Goal: Task Accomplishment & Management: Complete application form

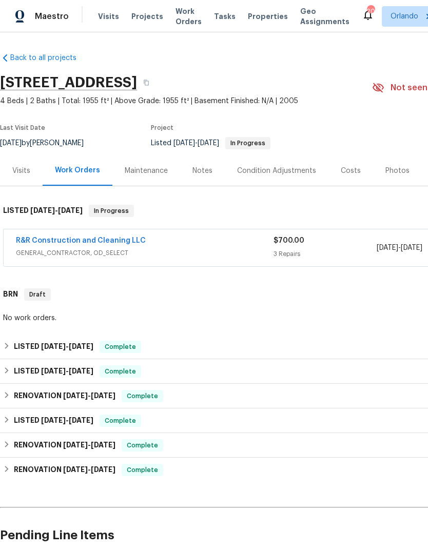
click at [105, 240] on link "R&R Construction and Cleaning LLC" at bounding box center [81, 240] width 130 height 7
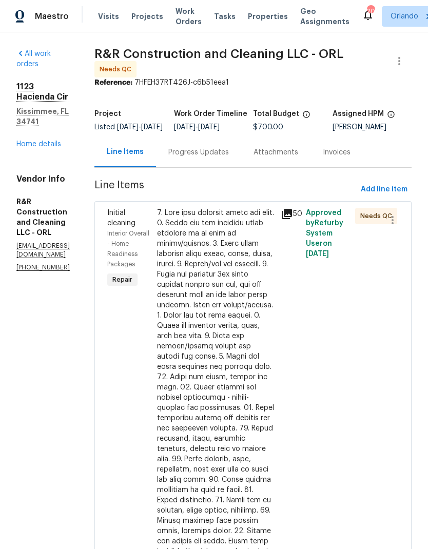
click at [261, 323] on div at bounding box center [216, 423] width 118 height 431
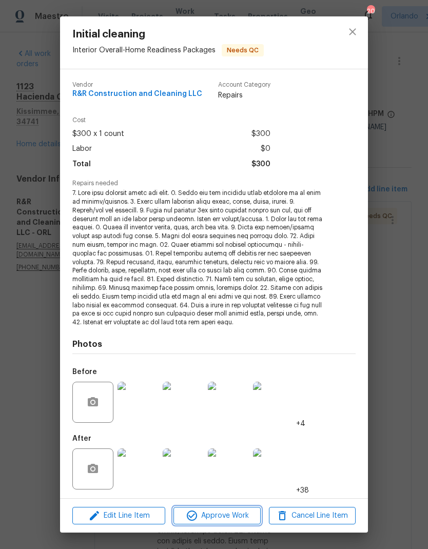
click at [238, 517] on span "Approve Work" at bounding box center [216, 515] width 81 height 13
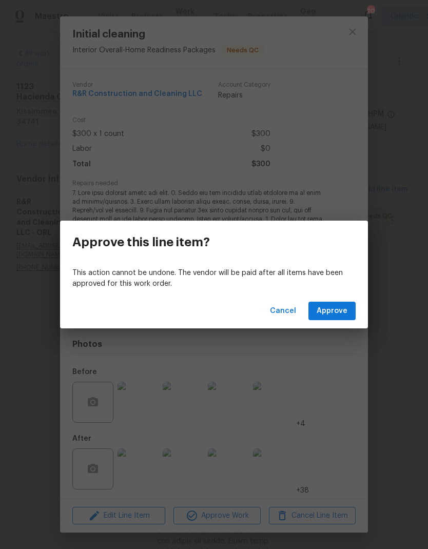
click at [340, 318] on button "Approve" at bounding box center [331, 311] width 47 height 19
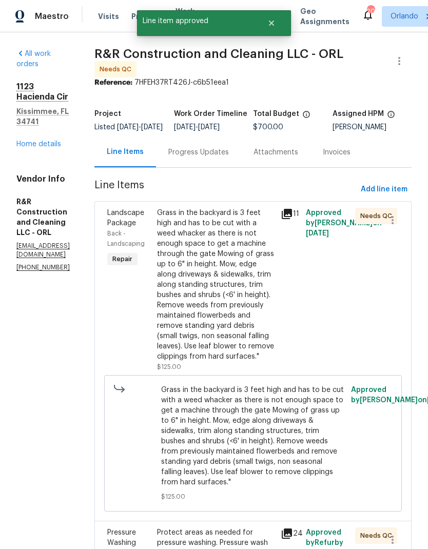
click at [253, 343] on div "Grass in the backyard is 3 feet high and has to be cut with a weed whacker as t…" at bounding box center [216, 285] width 118 height 154
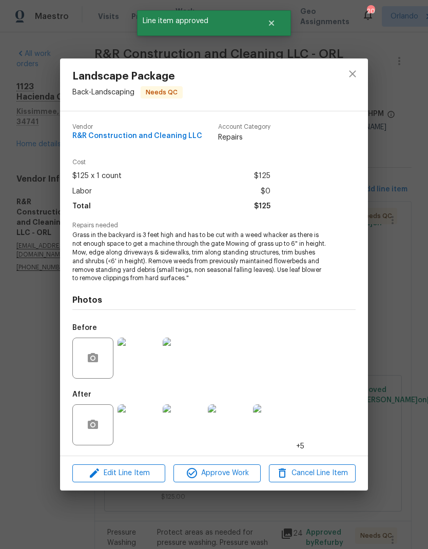
click at [244, 470] on span "Approve Work" at bounding box center [216, 473] width 81 height 13
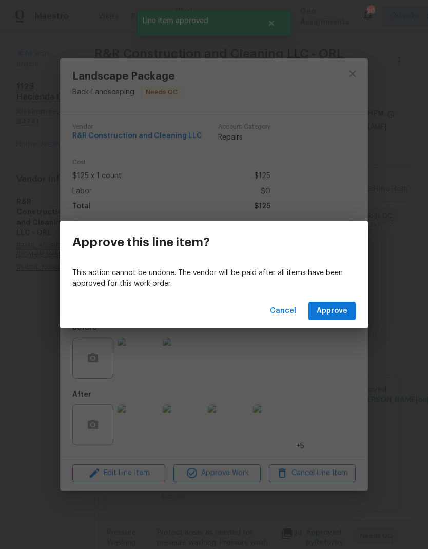
click at [328, 325] on div "Cancel Approve" at bounding box center [214, 310] width 308 height 35
click at [344, 313] on span "Approve" at bounding box center [331, 311] width 31 height 13
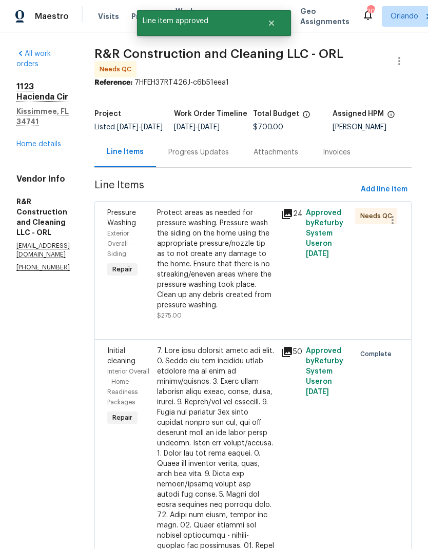
click at [247, 320] on div "Protect areas as needed for pressure washing. Pressure wash the siding on the h…" at bounding box center [216, 264] width 118 height 113
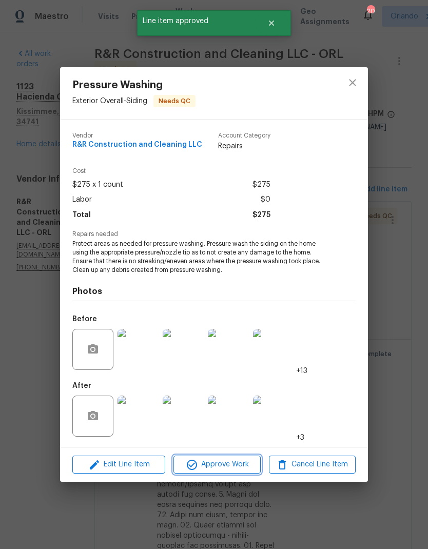
click at [240, 466] on span "Approve Work" at bounding box center [216, 464] width 81 height 13
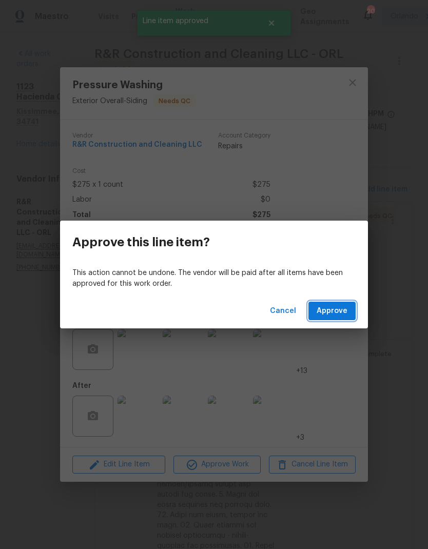
click at [339, 316] on span "Approve" at bounding box center [331, 311] width 31 height 13
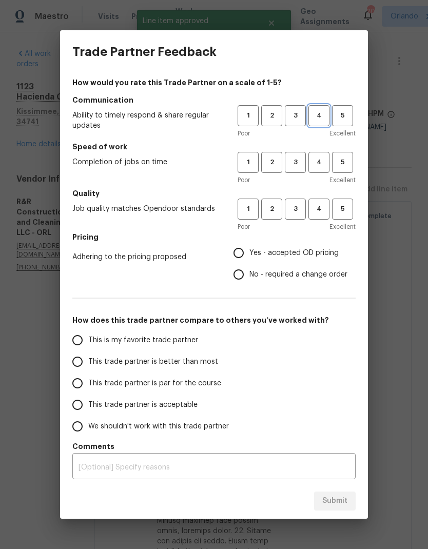
click at [329, 120] on button "4" at bounding box center [318, 115] width 21 height 21
click at [319, 161] on span "4" at bounding box center [318, 162] width 19 height 12
click at [325, 210] on span "4" at bounding box center [318, 209] width 19 height 12
click at [265, 246] on label "Yes - accepted OD pricing" at bounding box center [287, 253] width 119 height 22
click at [249, 246] on input "Yes - accepted OD pricing" at bounding box center [239, 253] width 22 height 22
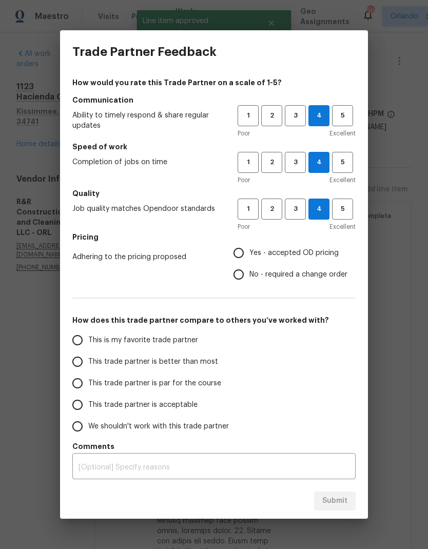
radio input "true"
click at [226, 333] on label "This is my favorite trade partner" at bounding box center [148, 340] width 162 height 22
click at [88, 333] on input "This is my favorite trade partner" at bounding box center [78, 340] width 22 height 22
click at [334, 498] on span "Submit" at bounding box center [334, 500] width 25 height 13
radio input "true"
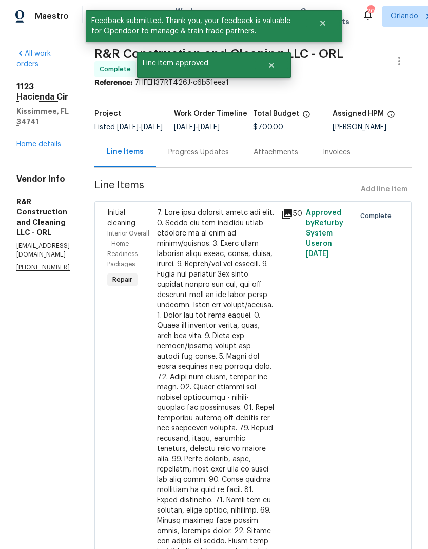
click at [48, 140] on link "Home details" at bounding box center [38, 143] width 45 height 7
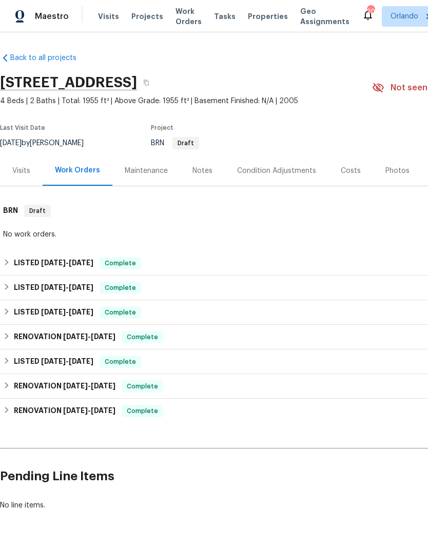
click at [142, 20] on span "Projects" at bounding box center [147, 16] width 32 height 10
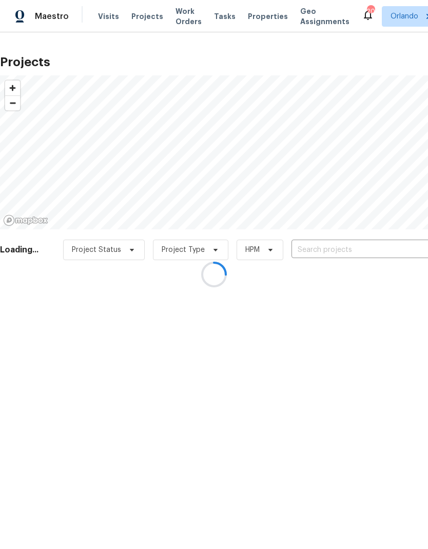
click at [365, 248] on div at bounding box center [214, 274] width 428 height 549
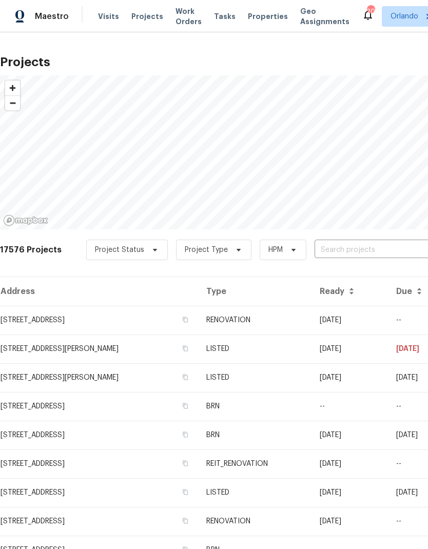
click at [346, 249] on input "text" at bounding box center [372, 250] width 117 height 16
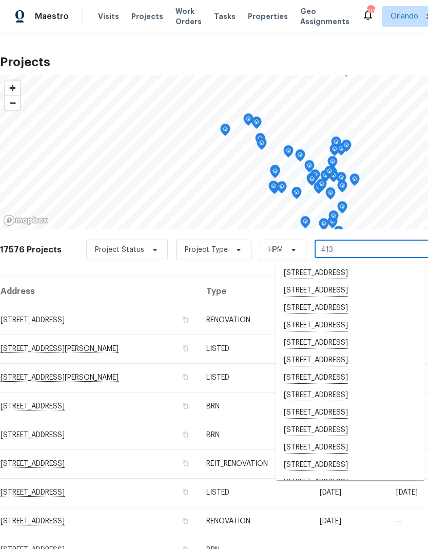
type input "413 e"
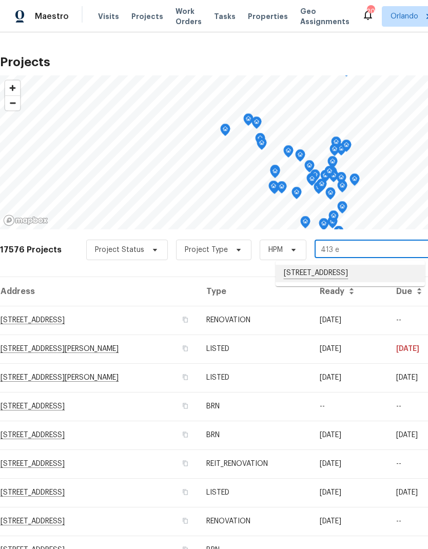
click at [368, 272] on li "413 Eastern Ave, Saint Cloud, FL 34769" at bounding box center [349, 273] width 149 height 17
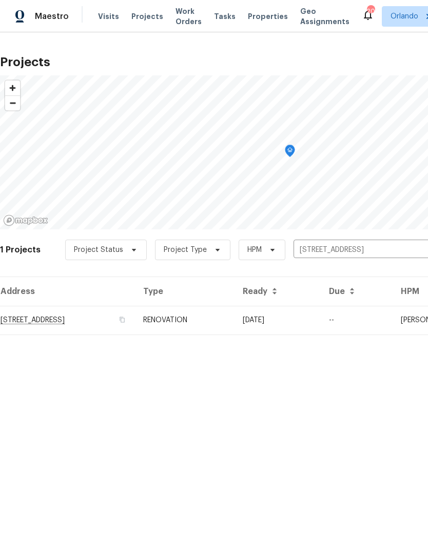
click at [320, 317] on td "09/15/25" at bounding box center [277, 320] width 86 height 29
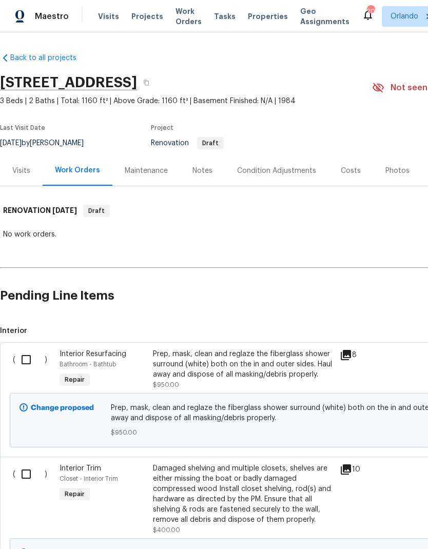
click at [35, 354] on input "checkbox" at bounding box center [29, 360] width 29 height 22
checkbox input "true"
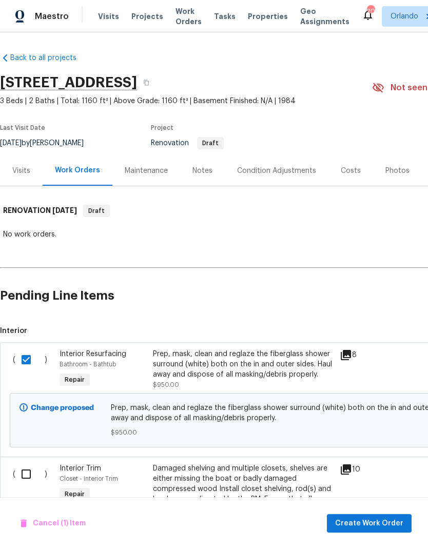
click at [23, 466] on input "checkbox" at bounding box center [29, 474] width 29 height 22
checkbox input "true"
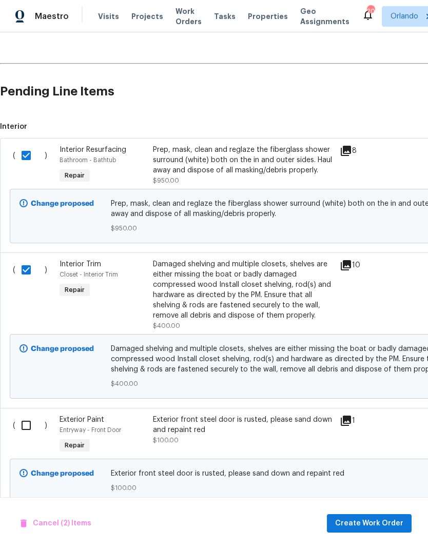
scroll to position [204, 0]
click at [26, 425] on input "checkbox" at bounding box center [29, 425] width 29 height 22
checkbox input "true"
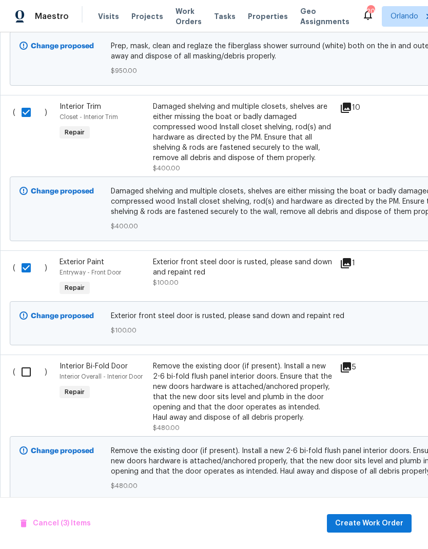
scroll to position [362, 0]
click at [24, 374] on input "checkbox" at bounding box center [29, 372] width 29 height 22
checkbox input "true"
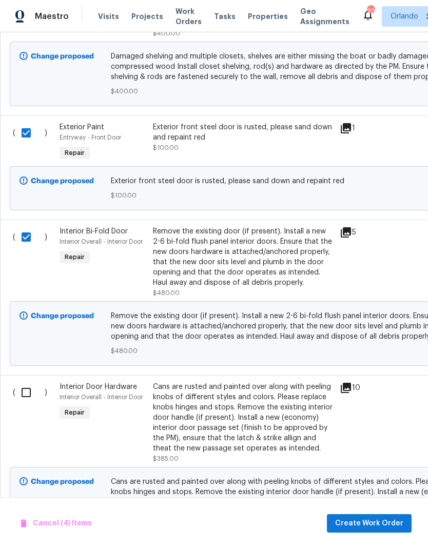
scroll to position [496, 0]
click at [28, 394] on input "checkbox" at bounding box center [29, 393] width 29 height 22
checkbox input "true"
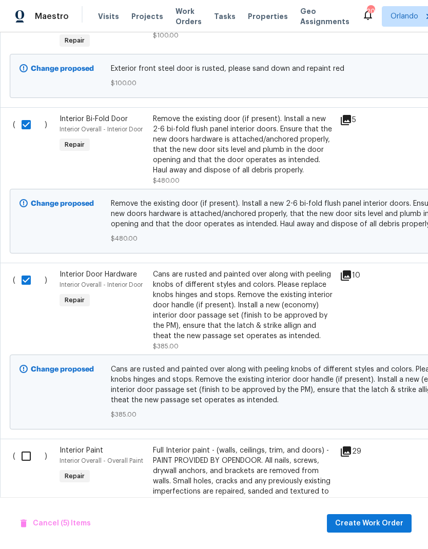
scroll to position [609, 0]
click at [25, 467] on input "checkbox" at bounding box center [29, 456] width 29 height 22
checkbox input "true"
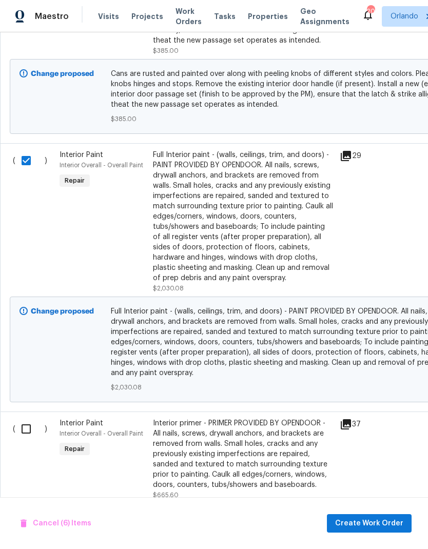
scroll to position [904, 0]
click at [24, 426] on input "checkbox" at bounding box center [29, 429] width 29 height 22
checkbox input "true"
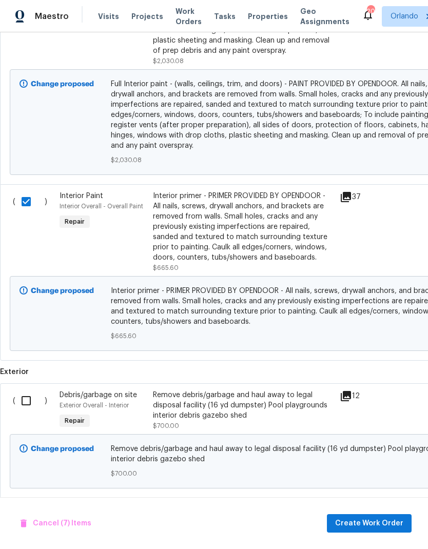
scroll to position [1132, 0]
click at [28, 398] on input "checkbox" at bounding box center [29, 400] width 29 height 22
checkbox input "true"
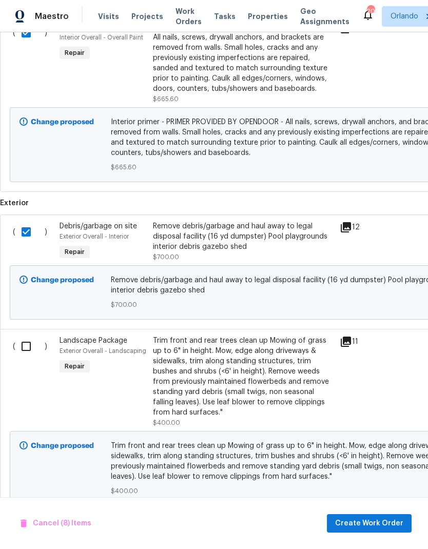
scroll to position [1299, 0]
click at [33, 346] on input "checkbox" at bounding box center [29, 347] width 29 height 22
checkbox input "true"
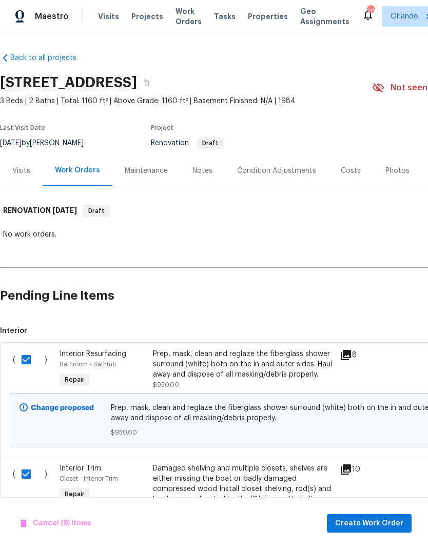
scroll to position [0, 0]
click at [378, 518] on span "Create Work Order" at bounding box center [369, 523] width 68 height 13
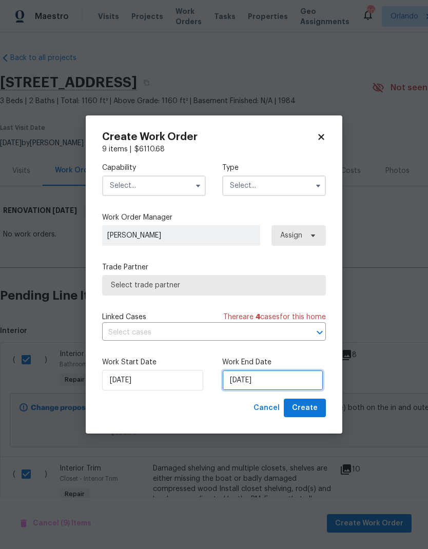
click at [282, 377] on input "9/16/2025" at bounding box center [272, 380] width 101 height 21
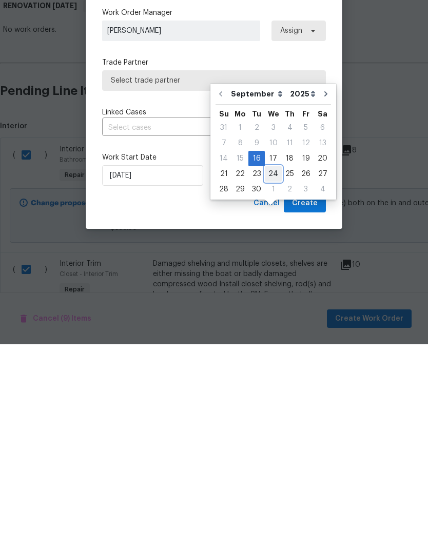
click at [273, 371] on div "24" at bounding box center [273, 378] width 17 height 14
type input "9/24/2025"
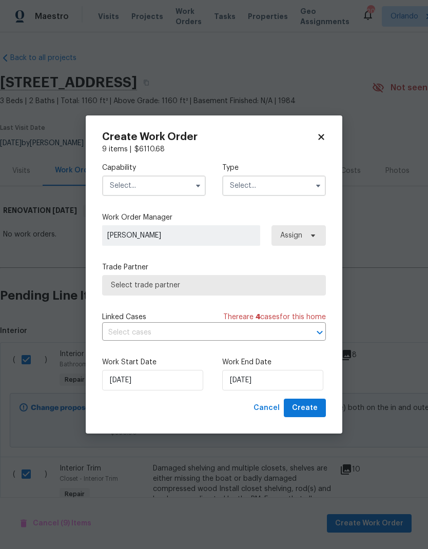
click at [176, 185] on input "text" at bounding box center [154, 185] width 104 height 21
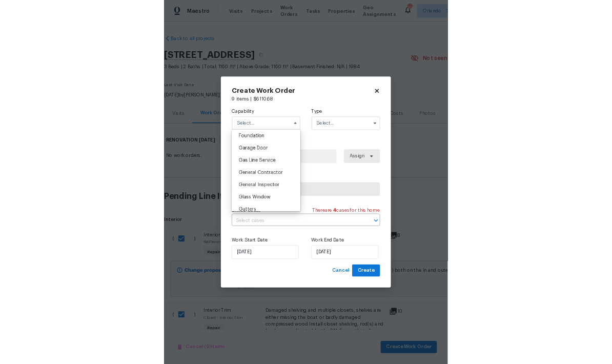
scroll to position [454, 0]
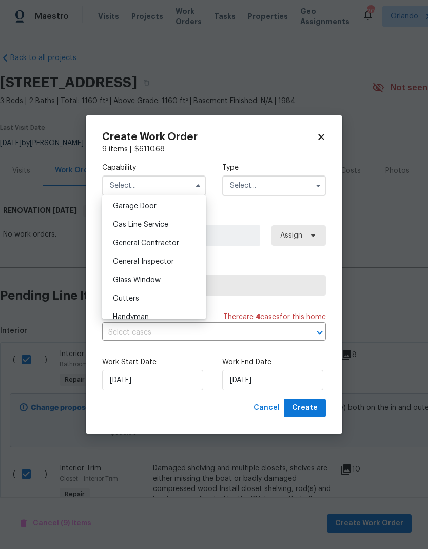
click at [188, 244] on div "General Contractor" at bounding box center [154, 243] width 98 height 18
type input "General Contractor"
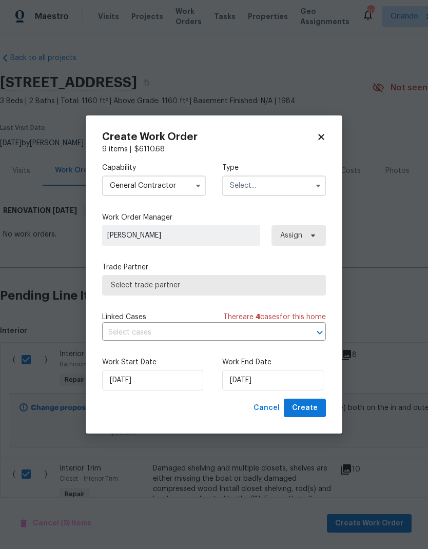
click at [301, 185] on input "text" at bounding box center [274, 185] width 104 height 21
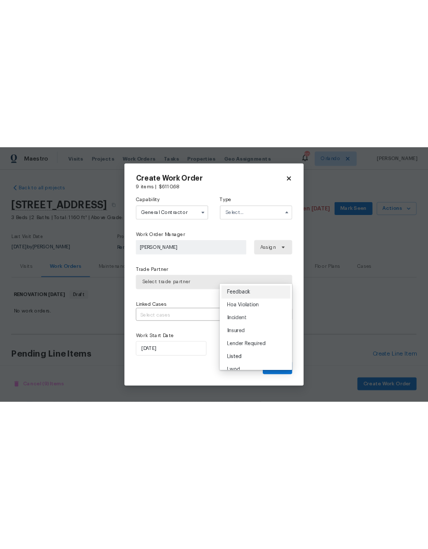
scroll to position [0, 0]
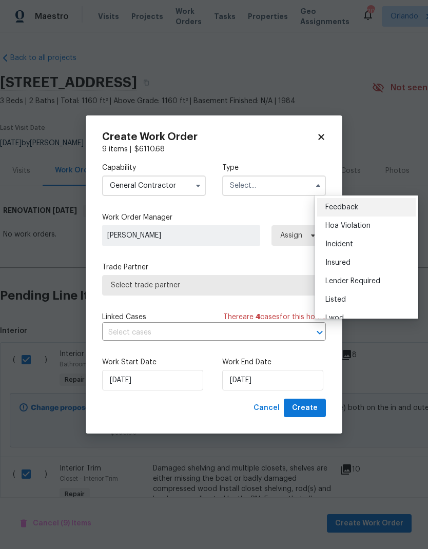
click at [277, 154] on div "Capability General Contractor Type Feedback Hoa Violation Incident Insured Lend…" at bounding box center [214, 179] width 224 height 50
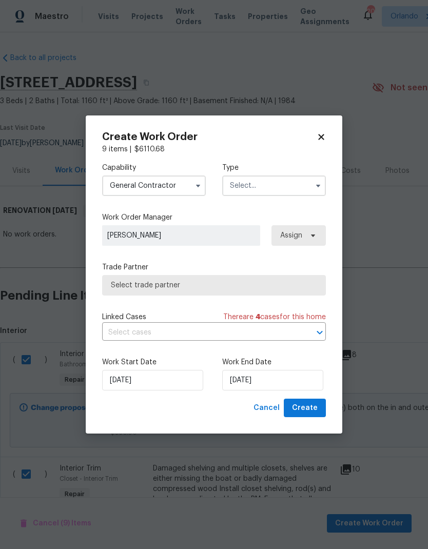
click at [299, 184] on input "text" at bounding box center [274, 185] width 104 height 21
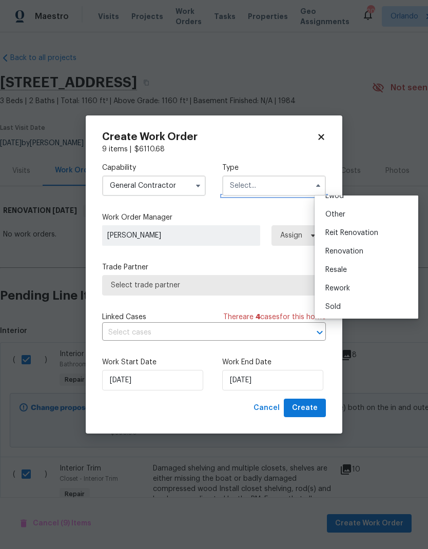
scroll to position [122, 0]
click at [366, 252] on div "Renovation" at bounding box center [366, 251] width 98 height 18
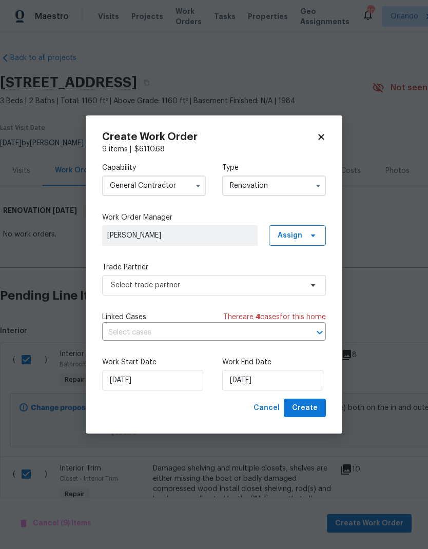
type input "Renovation"
click at [306, 236] on span at bounding box center [311, 235] width 11 height 8
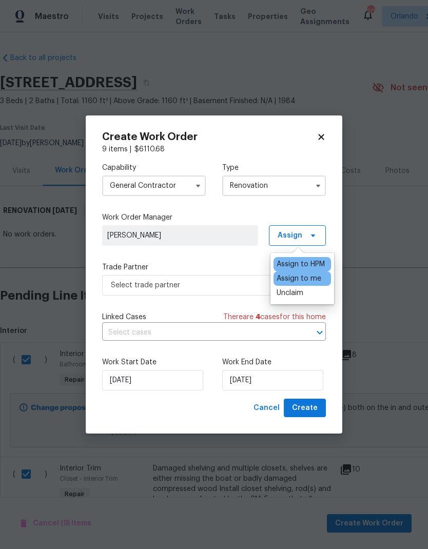
click at [317, 260] on div "Assign to HPM" at bounding box center [300, 264] width 48 height 10
click at [313, 278] on div "Assign to me" at bounding box center [298, 278] width 45 height 10
click at [322, 263] on div "Assign to HPM" at bounding box center [300, 264] width 48 height 10
click at [235, 262] on label "Trade Partner" at bounding box center [214, 267] width 224 height 10
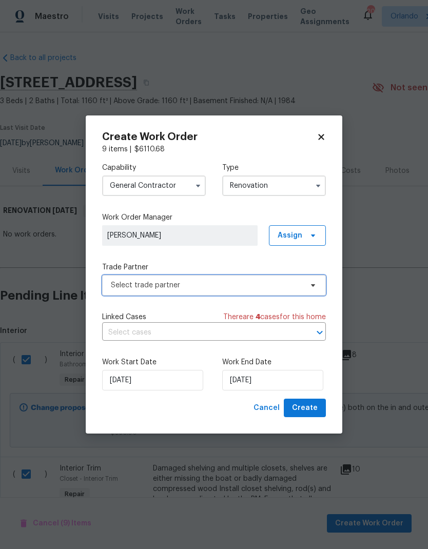
click at [299, 290] on span "Select trade partner" at bounding box center [214, 285] width 224 height 21
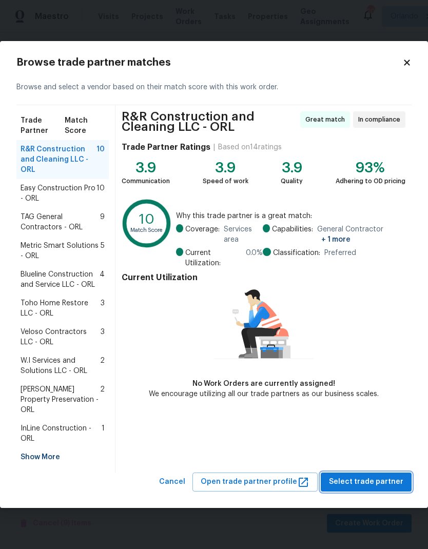
click at [384, 475] on span "Select trade partner" at bounding box center [366, 481] width 74 height 13
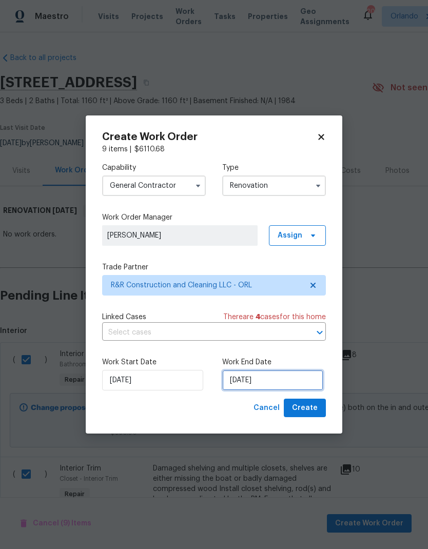
click at [282, 379] on input "9/24/2025" at bounding box center [272, 380] width 101 height 21
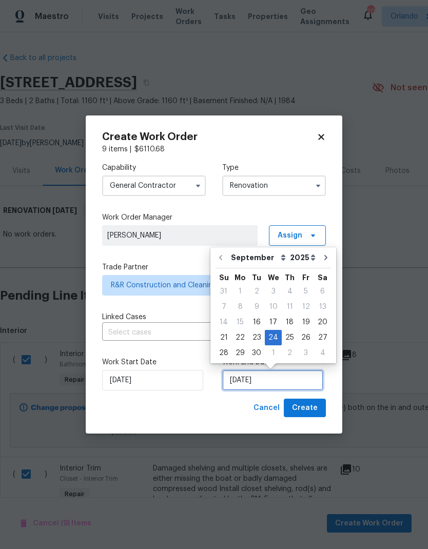
scroll to position [4, 0]
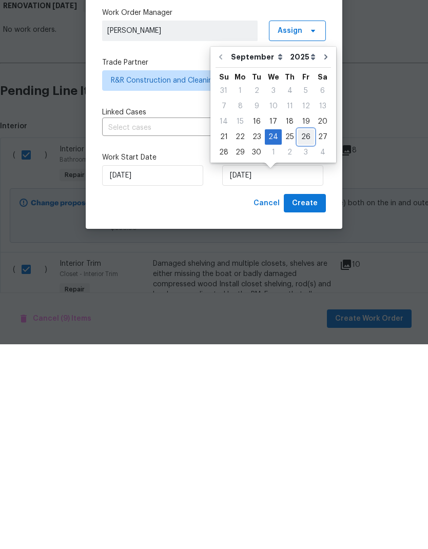
click at [305, 334] on div "26" at bounding box center [305, 341] width 16 height 14
type input "9/26/2025"
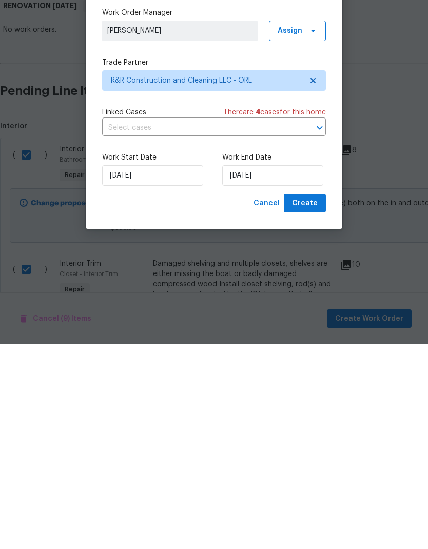
scroll to position [41, 0]
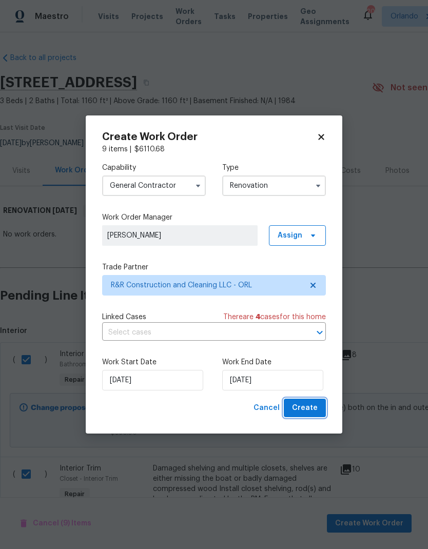
click at [309, 402] on span "Create" at bounding box center [305, 408] width 26 height 13
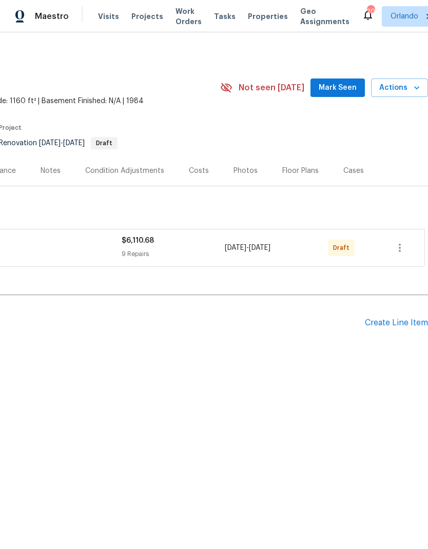
scroll to position [0, 152]
click at [406, 244] on button "button" at bounding box center [399, 247] width 25 height 25
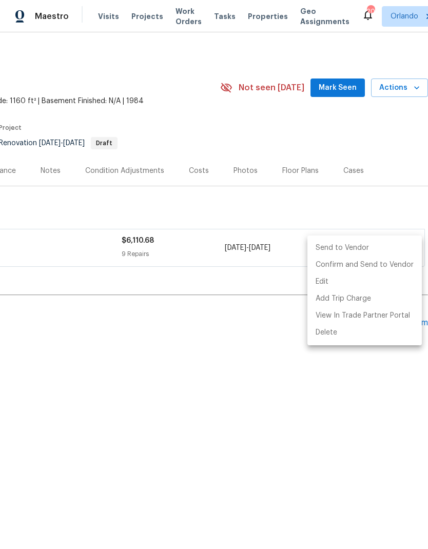
click at [389, 248] on li "Send to Vendor" at bounding box center [364, 247] width 114 height 17
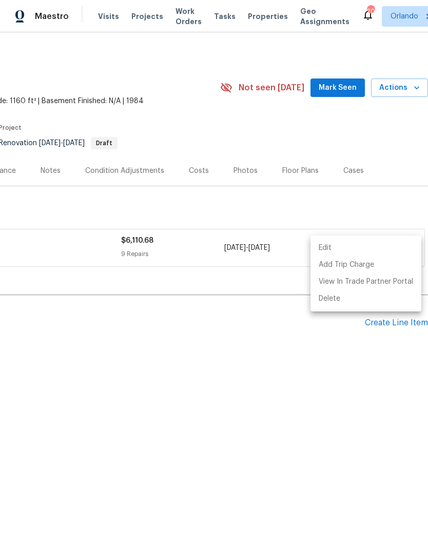
click at [351, 87] on div at bounding box center [214, 274] width 428 height 549
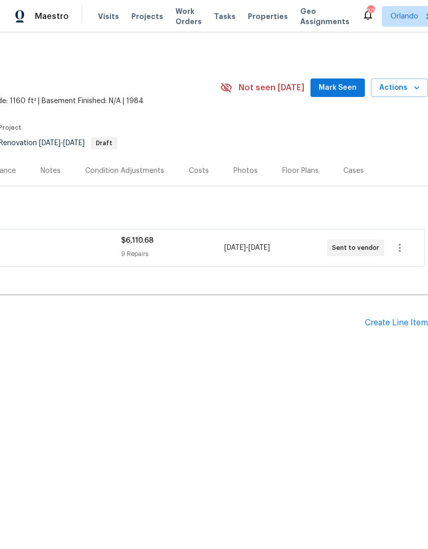
click at [332, 93] on span "Mark Seen" at bounding box center [337, 88] width 38 height 13
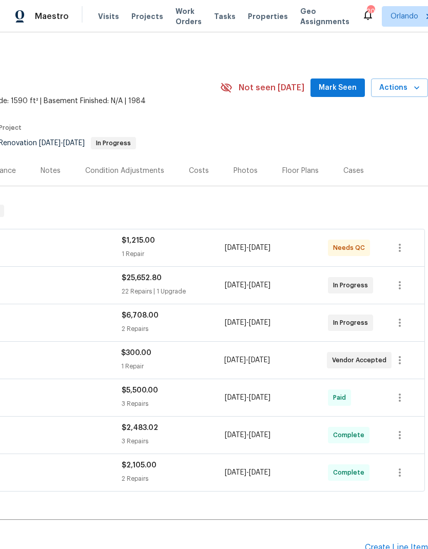
scroll to position [0, 152]
click at [352, 87] on span "Mark Seen" at bounding box center [337, 88] width 38 height 13
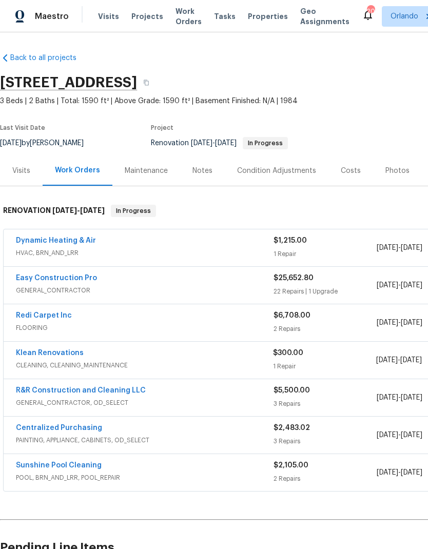
scroll to position [0, 0]
click at [83, 243] on link "Dynamic Heating & Air" at bounding box center [56, 240] width 80 height 7
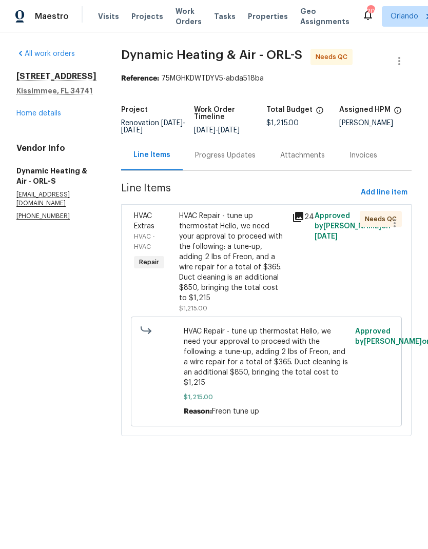
click at [252, 282] on div "HVAC Repair - tune up thermostat Hello, we need your approval to proceed with t…" at bounding box center [232, 257] width 107 height 92
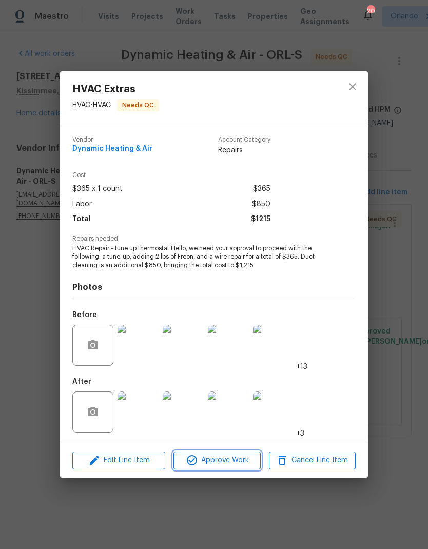
click at [237, 461] on span "Approve Work" at bounding box center [216, 460] width 81 height 13
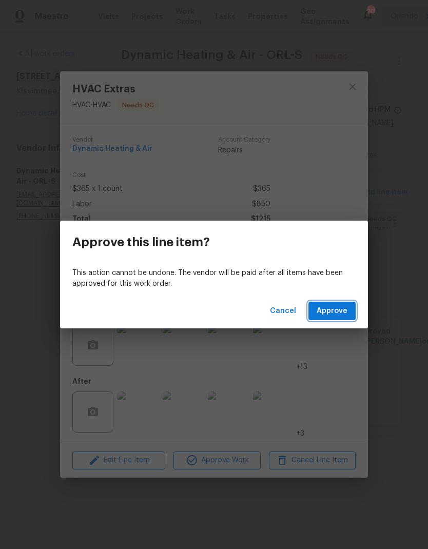
click at [337, 312] on span "Approve" at bounding box center [331, 311] width 31 height 13
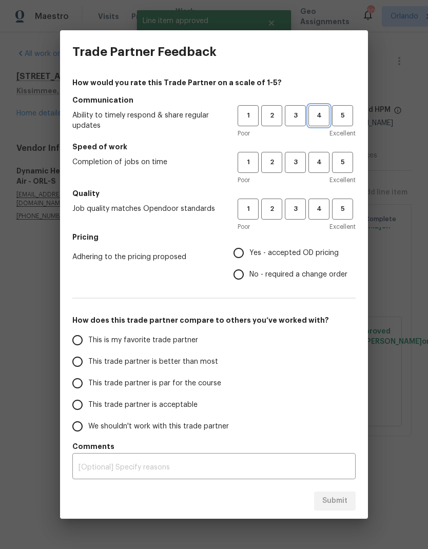
click at [317, 124] on button "4" at bounding box center [318, 115] width 21 height 21
click at [325, 169] on button "4" at bounding box center [318, 162] width 21 height 21
click at [324, 211] on span "4" at bounding box center [318, 209] width 19 height 12
click at [281, 249] on span "Yes - accepted OD pricing" at bounding box center [293, 253] width 89 height 11
click at [249, 249] on input "Yes - accepted OD pricing" at bounding box center [239, 253] width 22 height 22
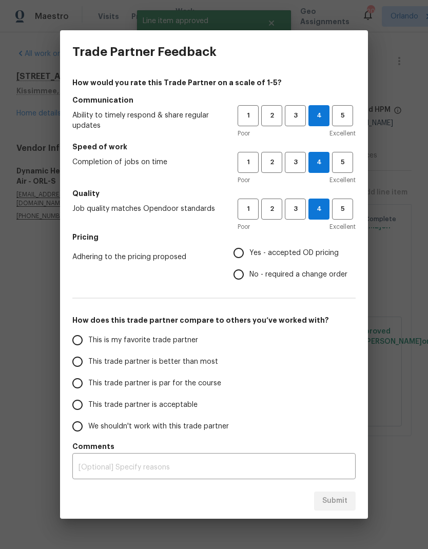
radio input "true"
click at [208, 342] on label "This is my favorite trade partner" at bounding box center [148, 340] width 162 height 22
click at [88, 342] on input "This is my favorite trade partner" at bounding box center [78, 340] width 22 height 22
click at [342, 497] on span "Submit" at bounding box center [334, 500] width 25 height 13
radio input "true"
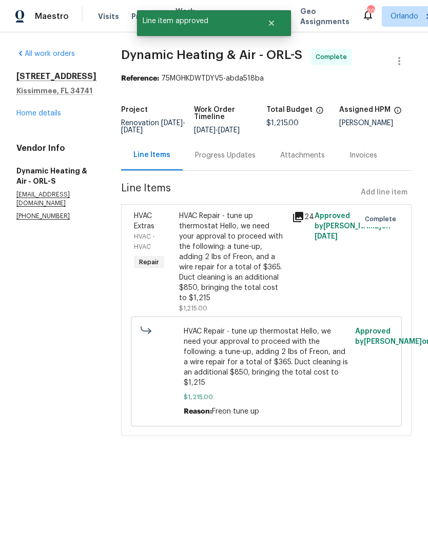
radio input "false"
